Goal: Information Seeking & Learning: Learn about a topic

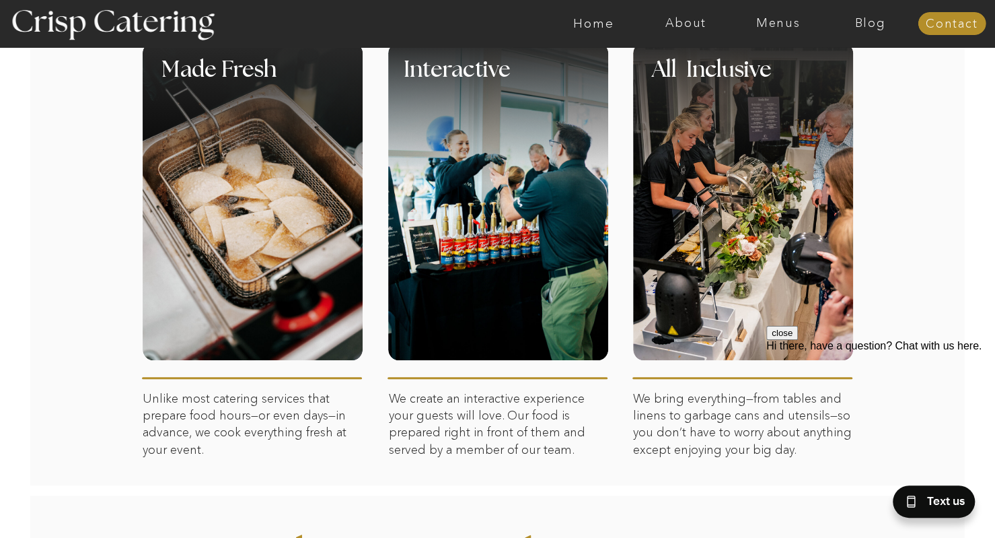
scroll to position [626, 0]
click at [701, 325] on div at bounding box center [743, 201] width 220 height 318
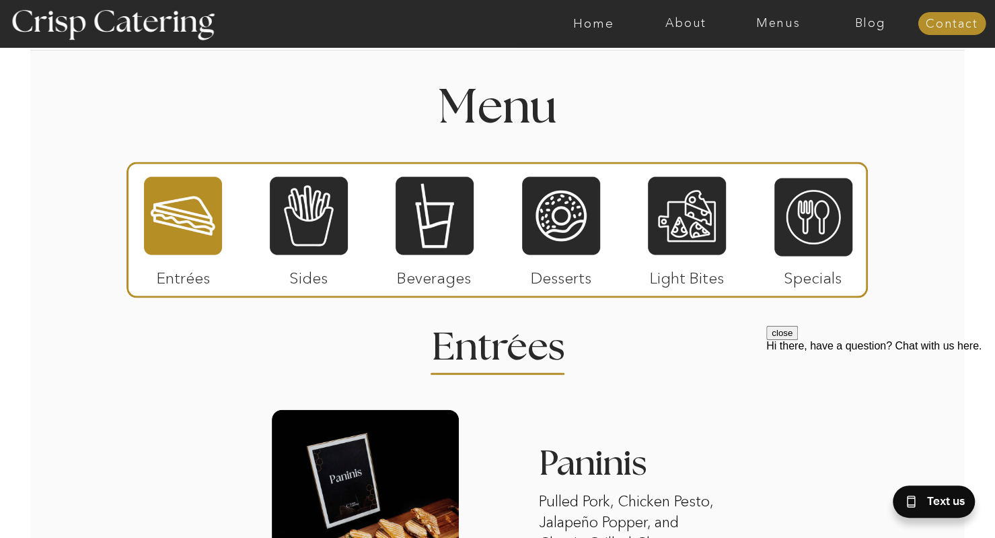
scroll to position [1534, 0]
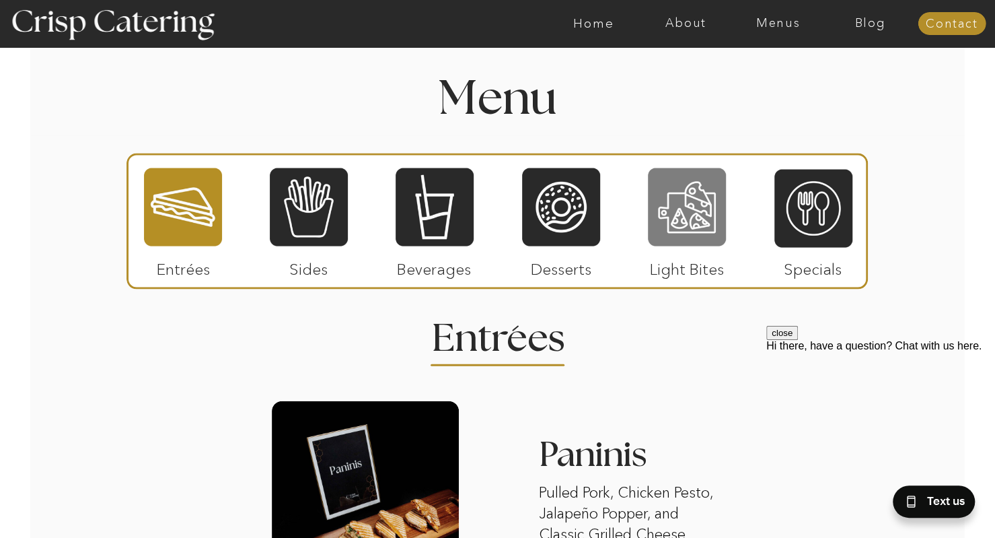
click at [680, 221] on div at bounding box center [687, 207] width 78 height 81
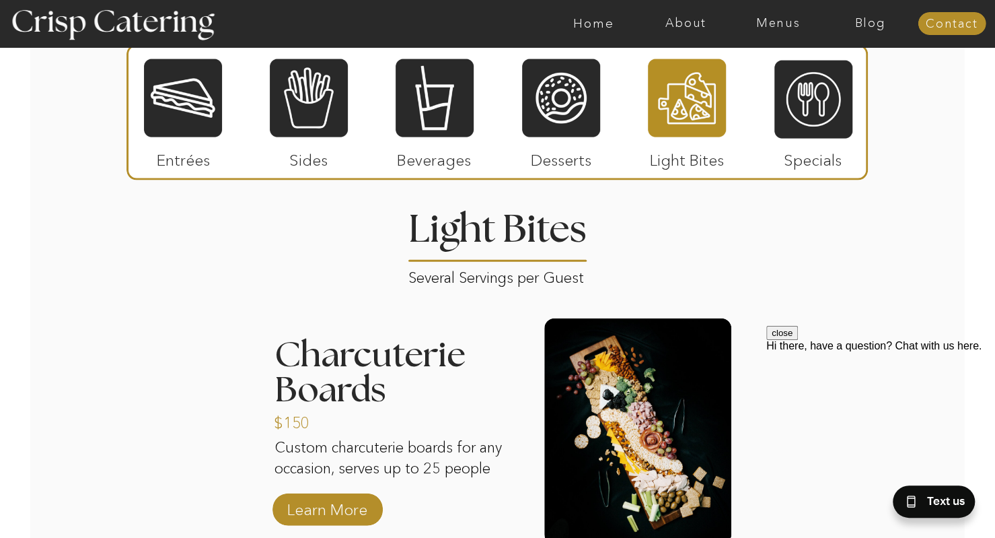
scroll to position [1639, 0]
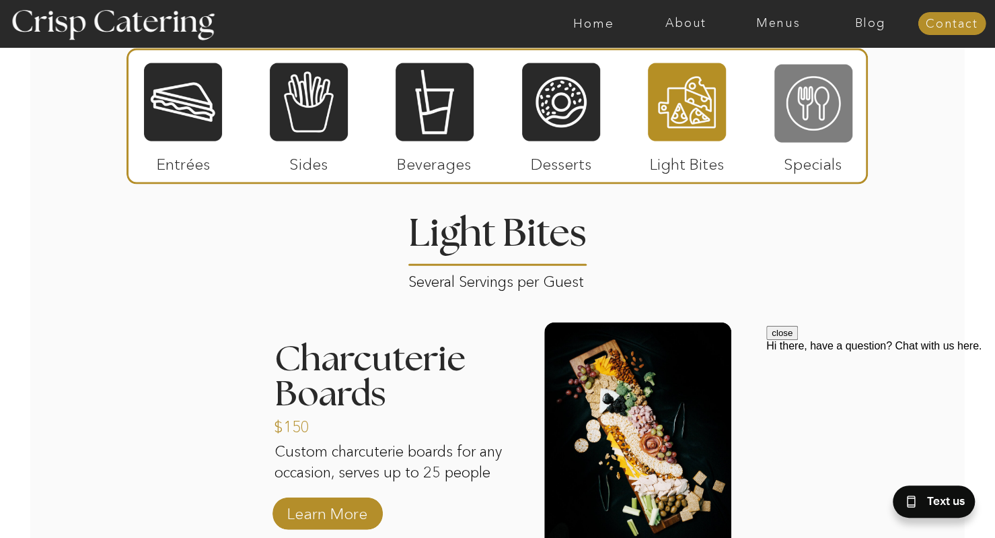
click at [824, 132] on div at bounding box center [814, 103] width 78 height 81
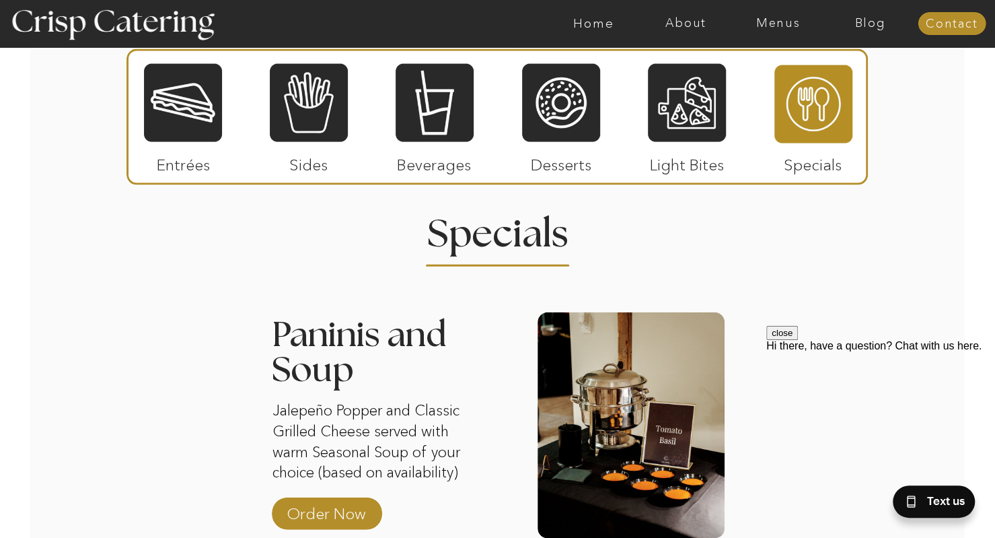
scroll to position [1612, 0]
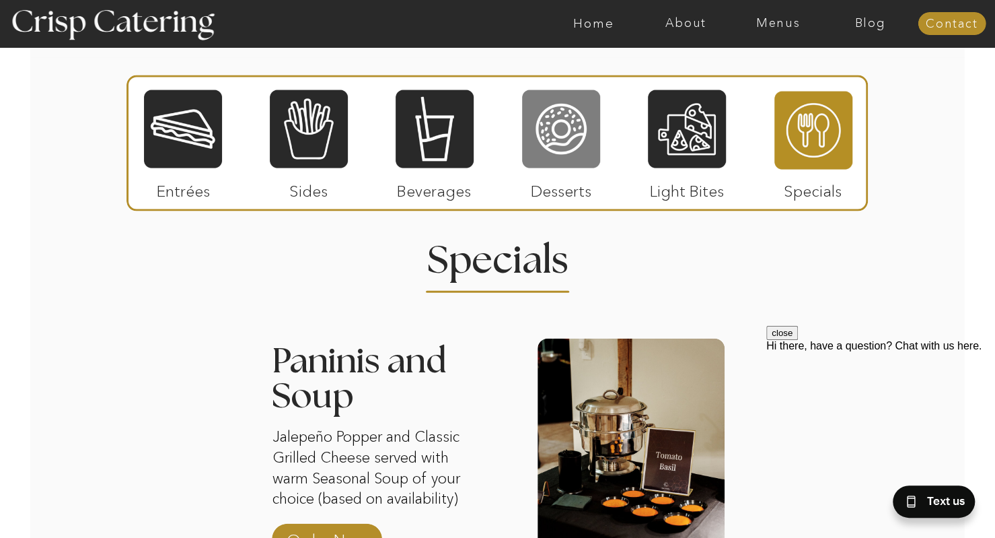
click at [580, 139] on div at bounding box center [561, 129] width 78 height 81
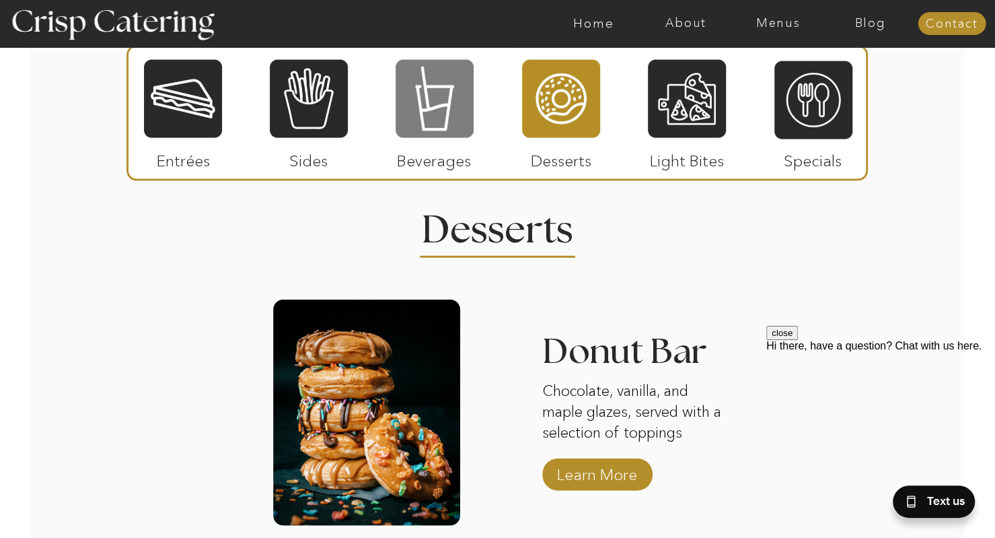
scroll to position [1642, 0]
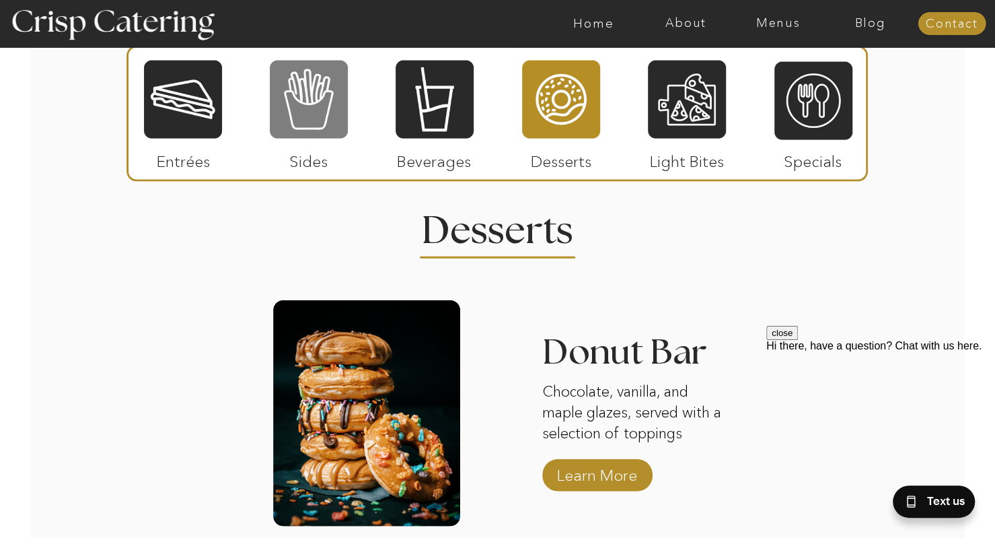
click at [321, 109] on div at bounding box center [309, 99] width 78 height 81
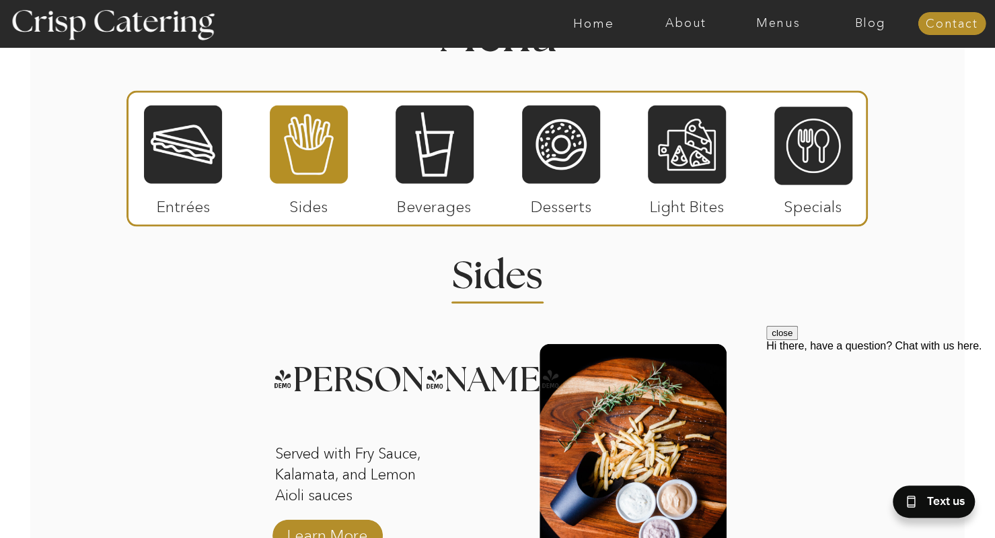
scroll to position [1596, 0]
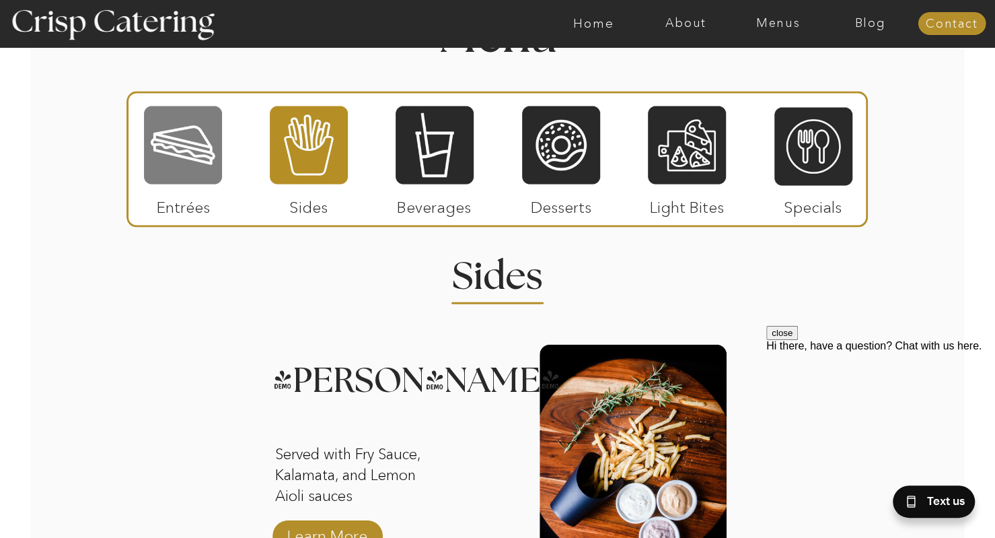
click at [179, 137] on div at bounding box center [183, 145] width 78 height 81
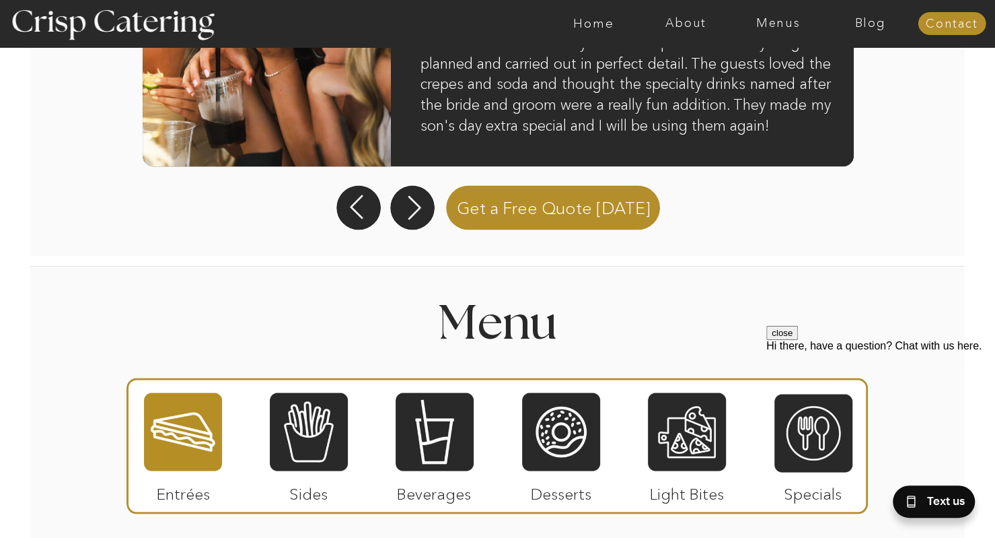
scroll to position [1293, 0]
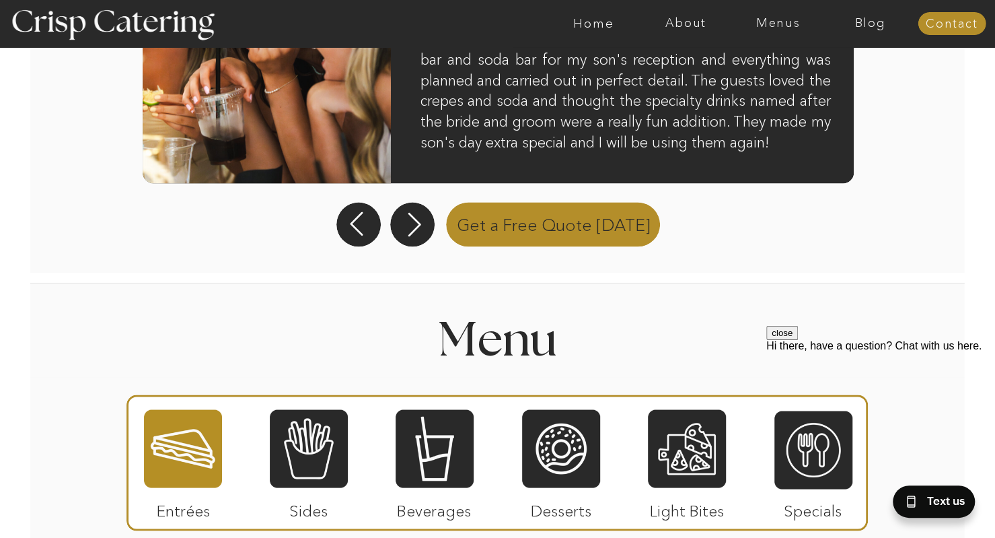
click at [555, 230] on p "Get a Free Quote [DATE]" at bounding box center [554, 222] width 227 height 47
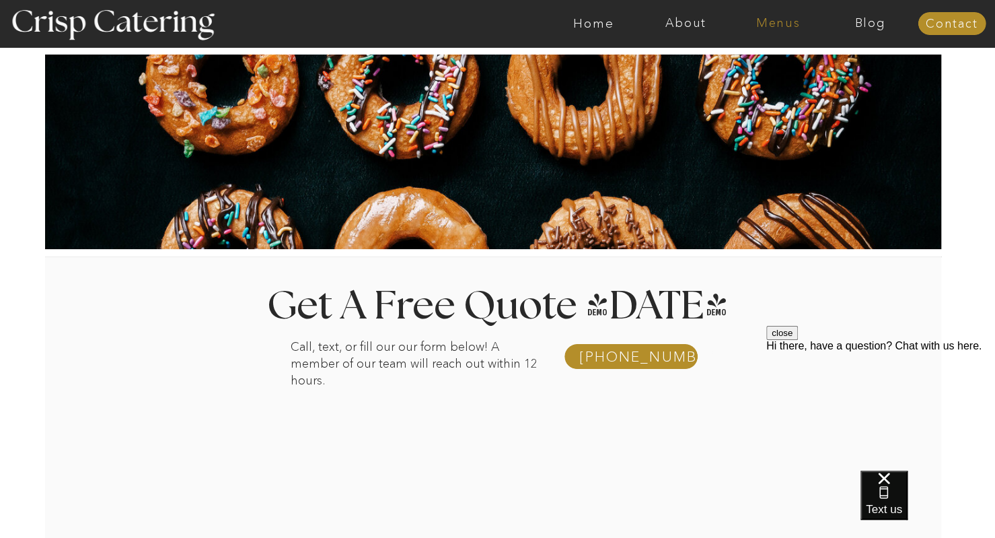
click at [774, 24] on nav "Menus" at bounding box center [778, 23] width 92 height 13
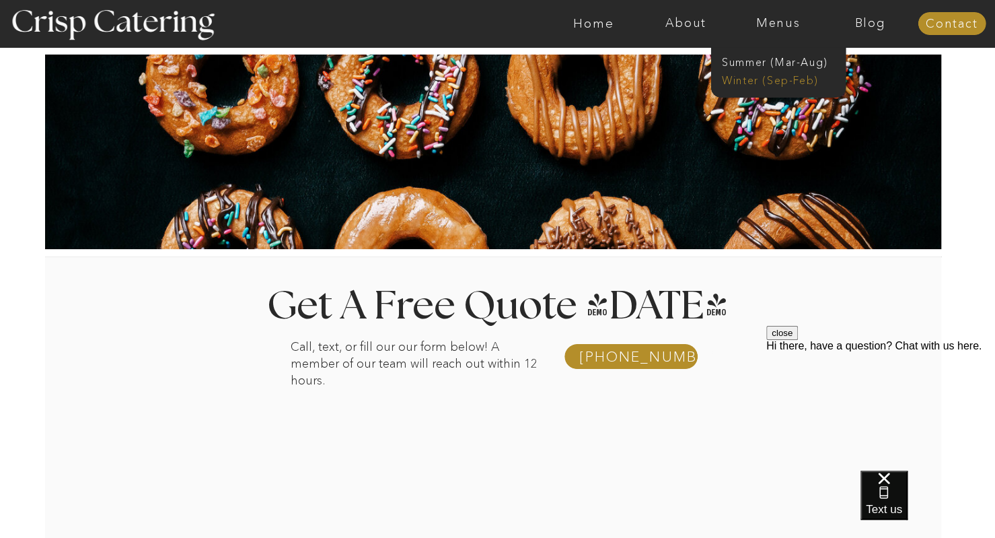
click at [793, 84] on nav "Winter (Sep-Feb)" at bounding box center [777, 79] width 110 height 13
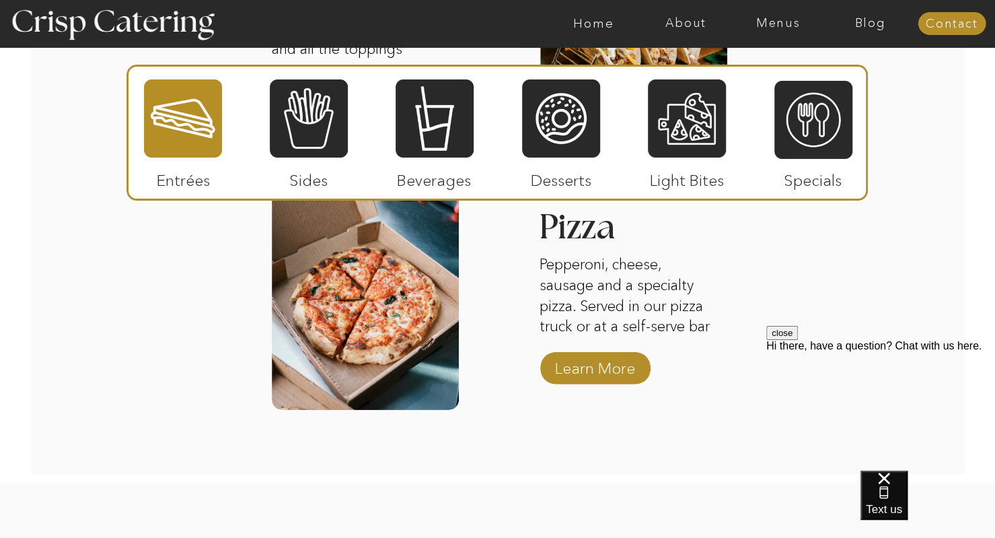
scroll to position [2208, 0]
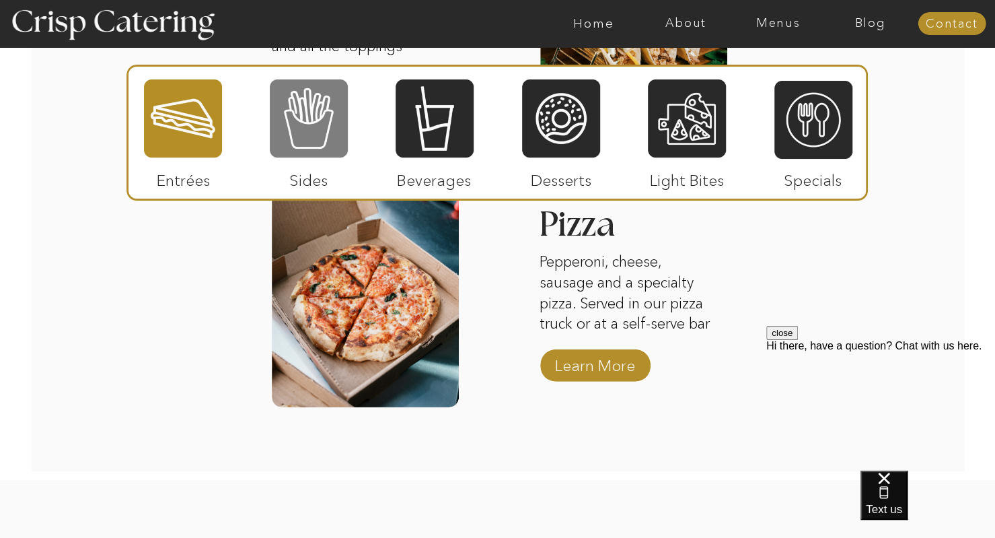
click at [339, 133] on div at bounding box center [309, 118] width 78 height 81
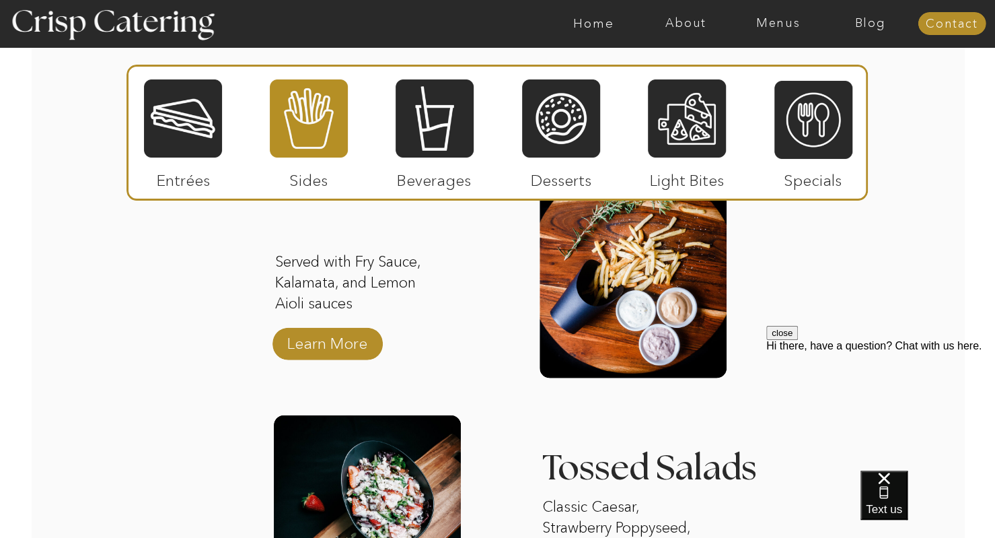
scroll to position [1720, 0]
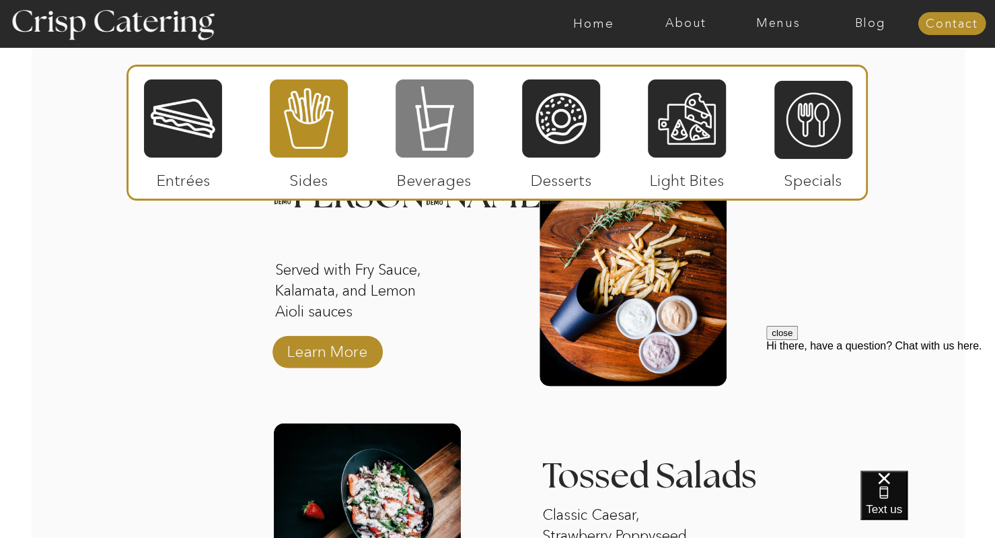
click at [431, 108] on div at bounding box center [435, 118] width 78 height 81
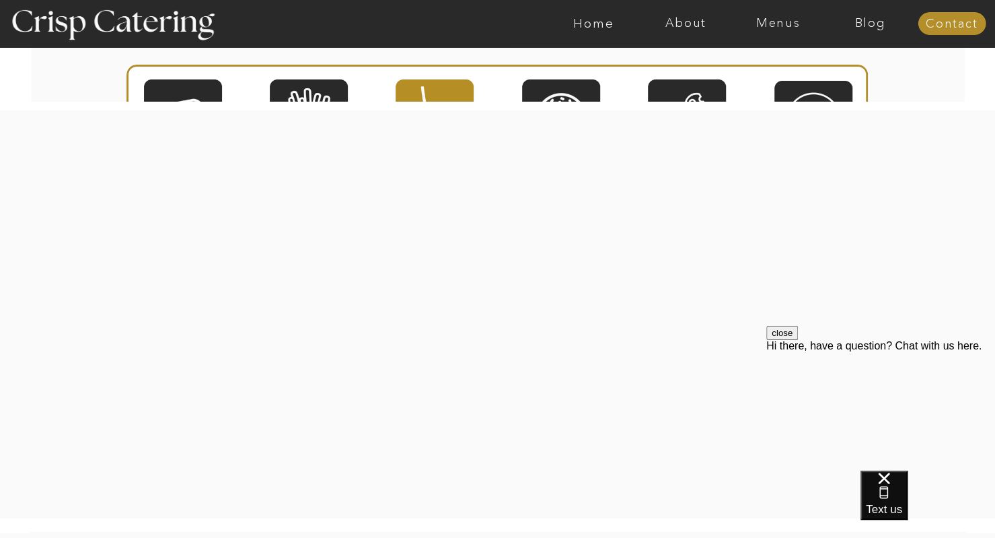
scroll to position [2584, 0]
click at [559, 85] on div at bounding box center [561, 118] width 78 height 81
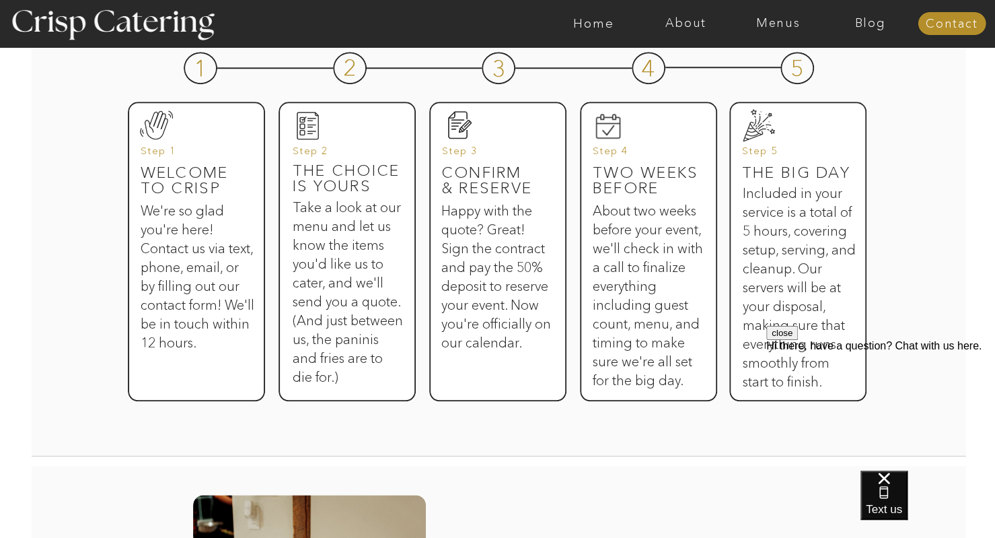
scroll to position [697, 0]
